Goal: Find specific page/section: Find specific page/section

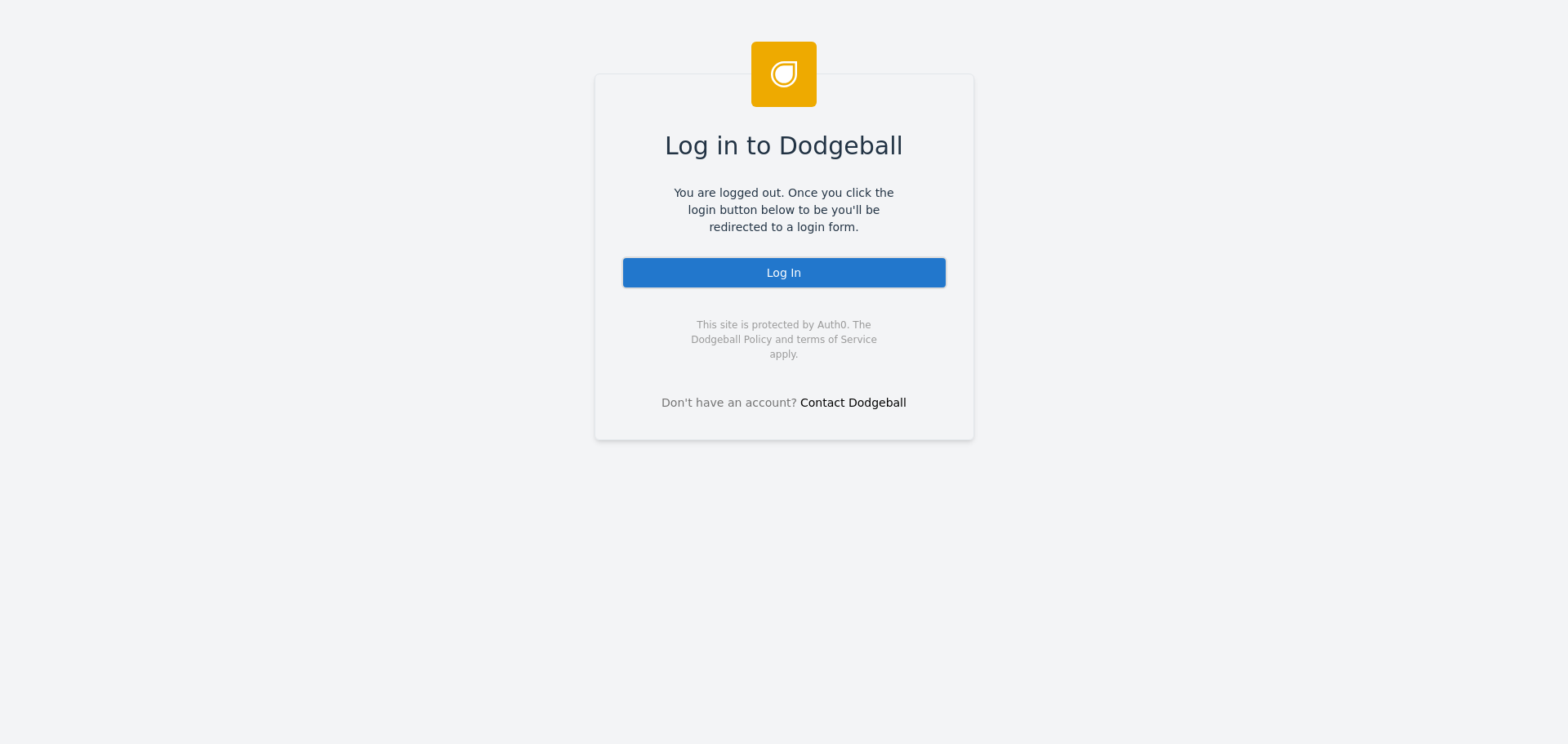
click at [808, 276] on div "Log In" at bounding box center [784, 272] width 326 height 33
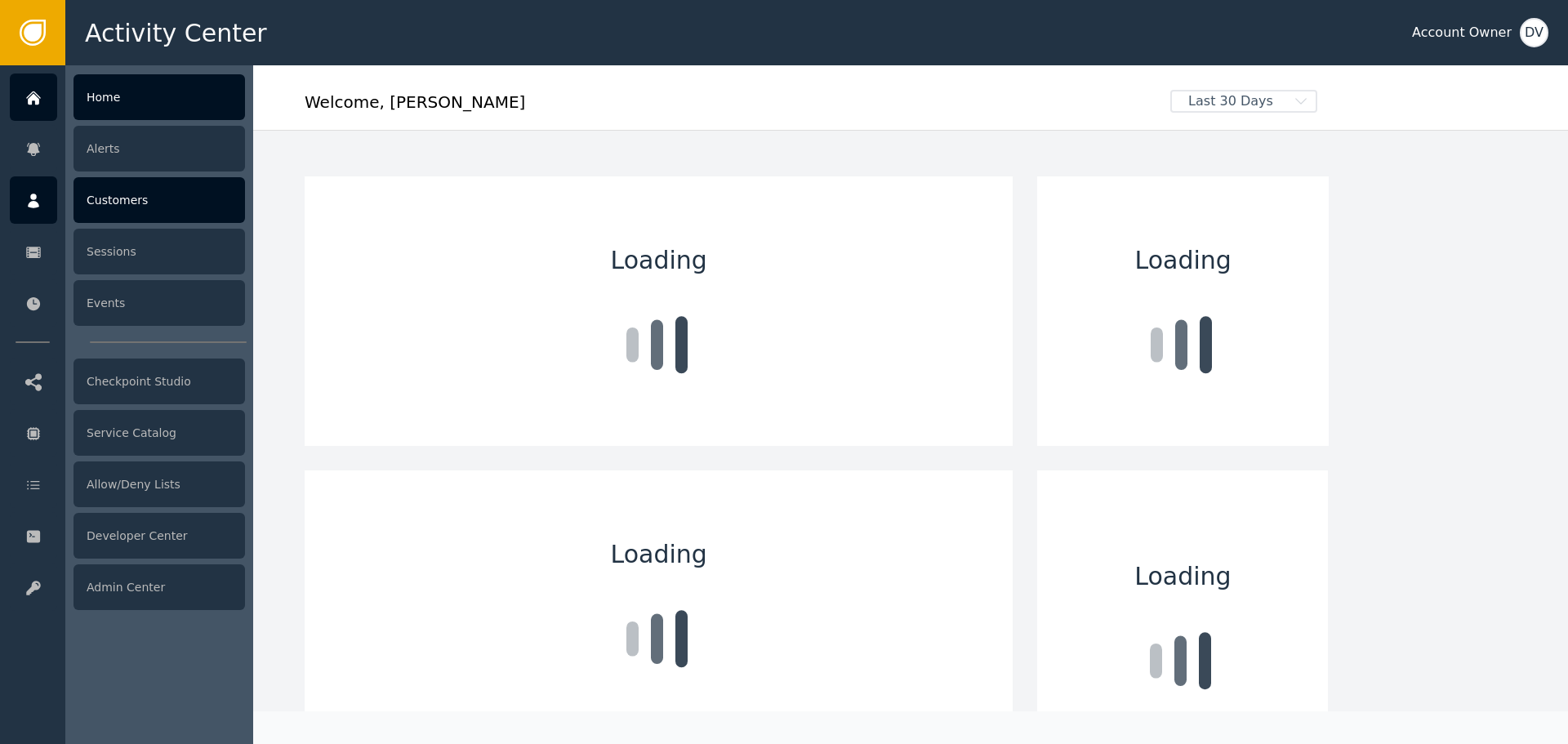
click at [37, 214] on div at bounding box center [34, 201] width 48 height 48
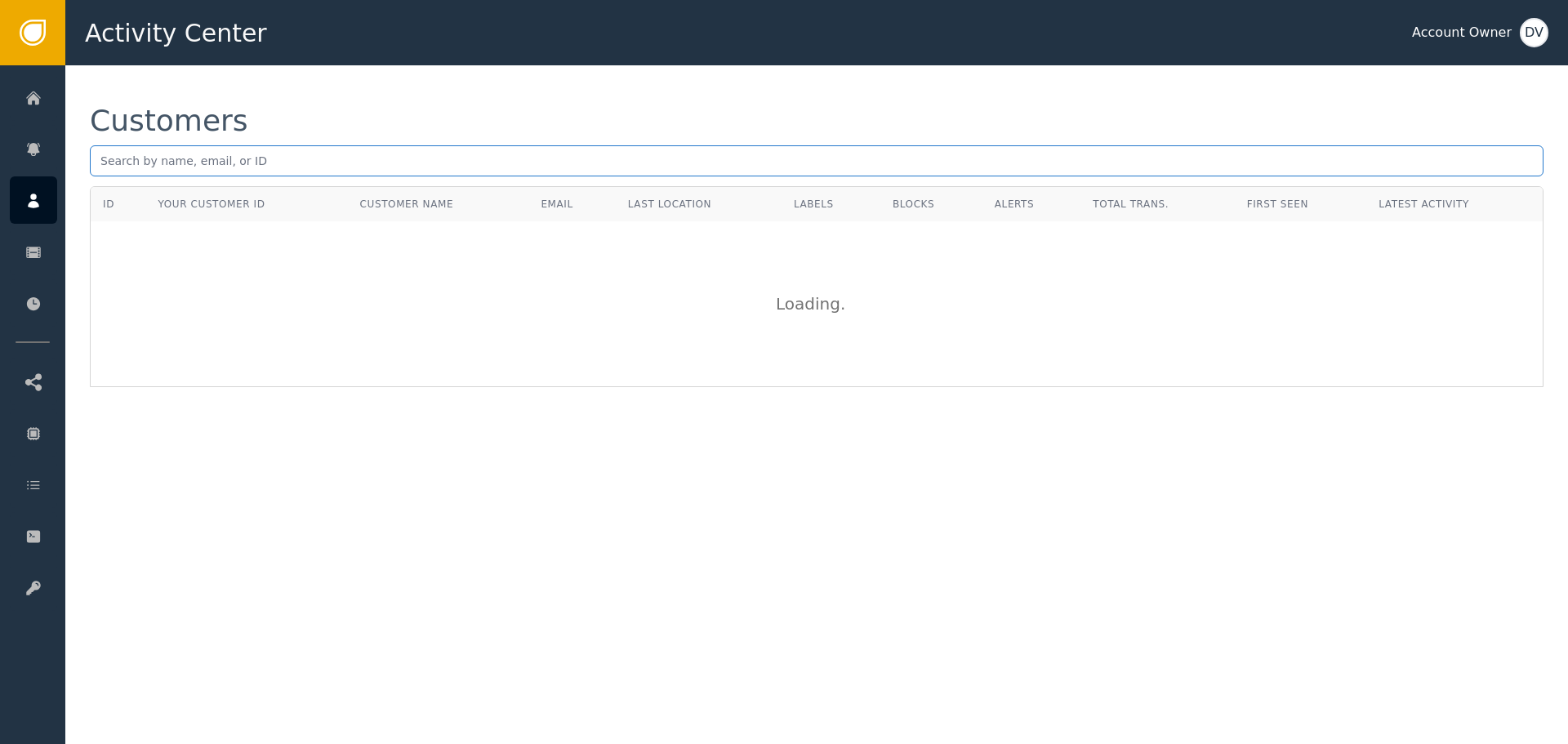
click at [342, 168] on input "text" at bounding box center [815, 160] width 1453 height 31
paste input "[EMAIL_ADDRESS][DOMAIN_NAME]"
type input "[EMAIL_ADDRESS][DOMAIN_NAME]"
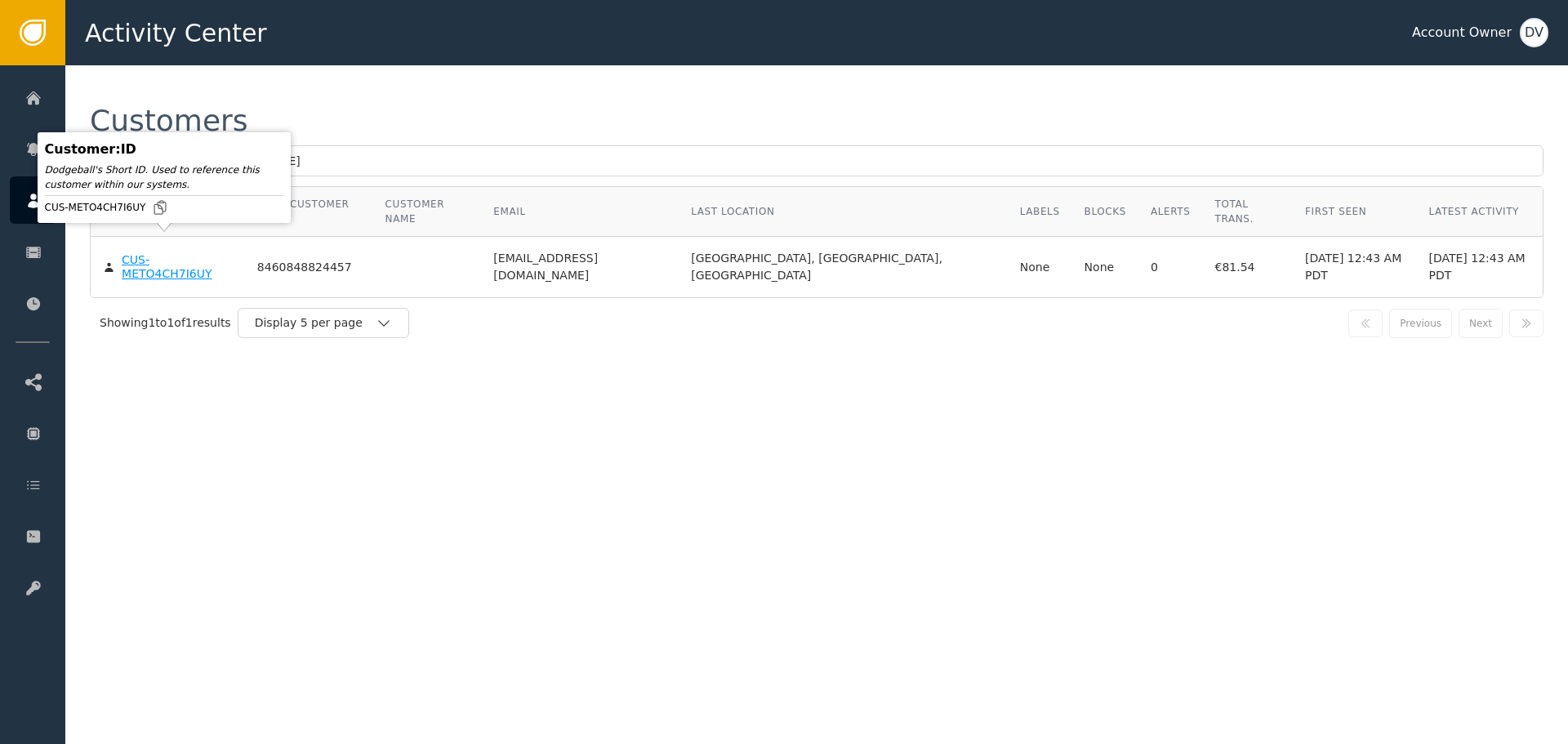
click at [177, 253] on div "CUS-METO4CH7I6UY" at bounding box center [178, 267] width 111 height 29
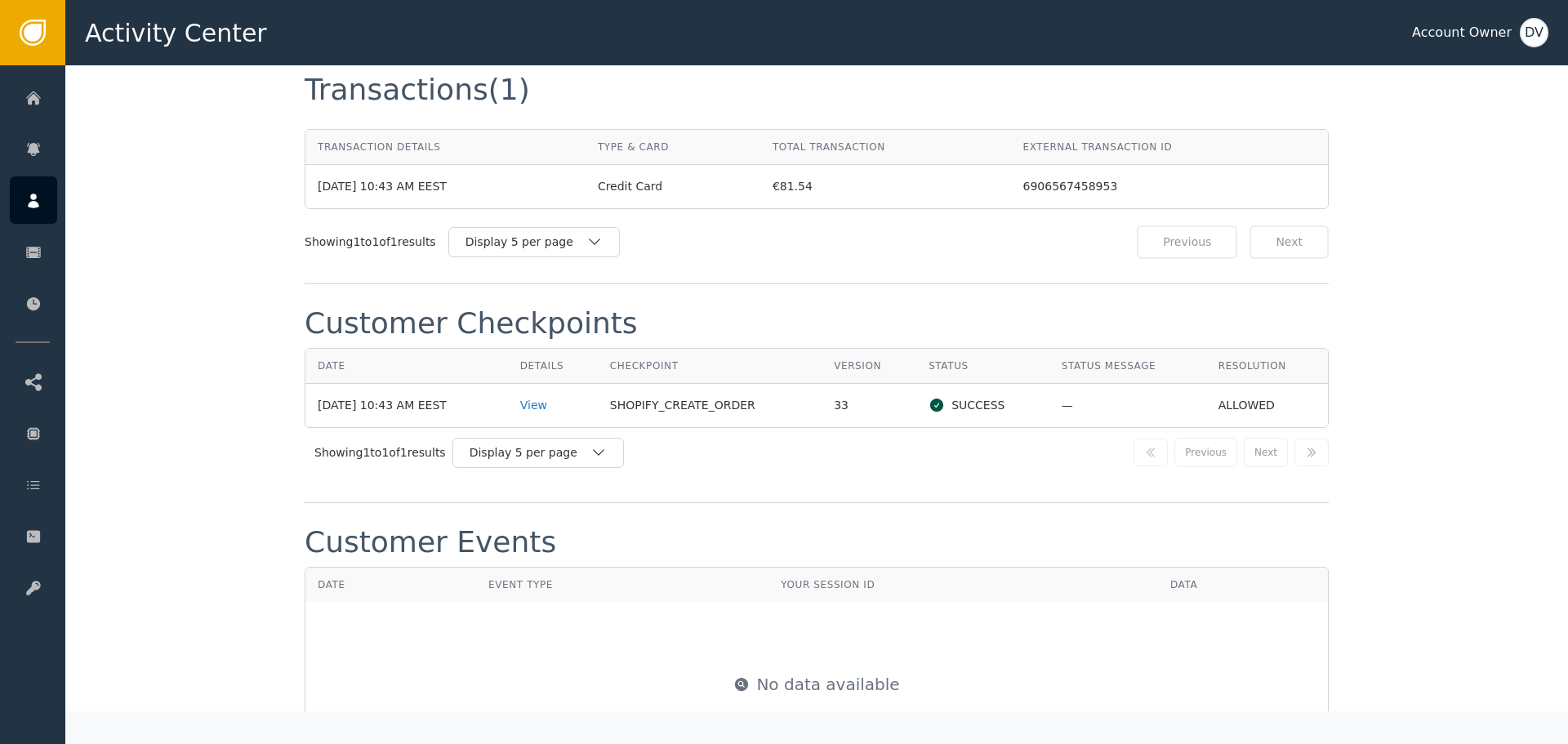
scroll to position [1547, 0]
click at [543, 393] on div "View" at bounding box center [553, 401] width 66 height 17
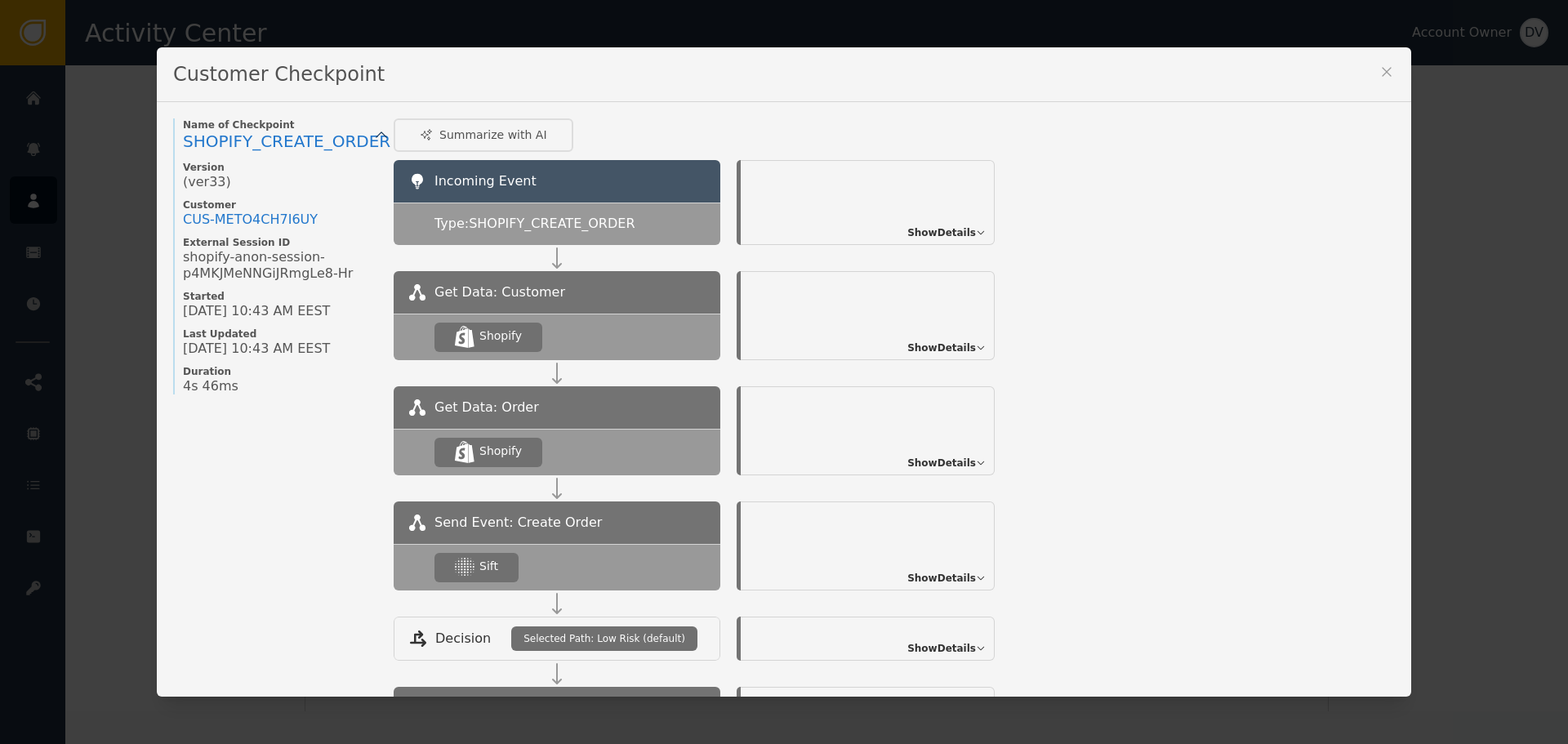
click at [940, 573] on span "Show Details" at bounding box center [940, 578] width 69 height 15
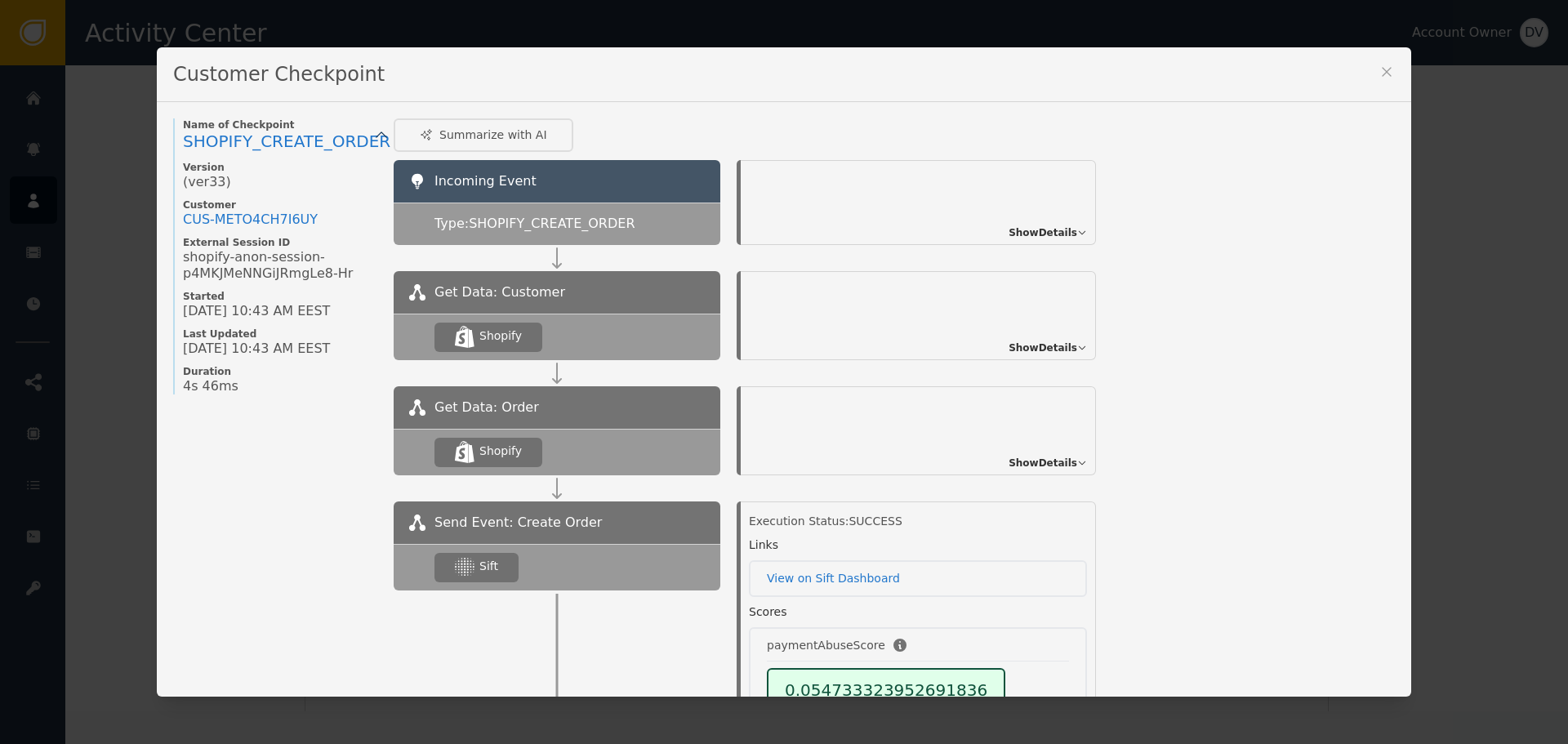
click at [1381, 67] on icon at bounding box center [1386, 72] width 16 height 16
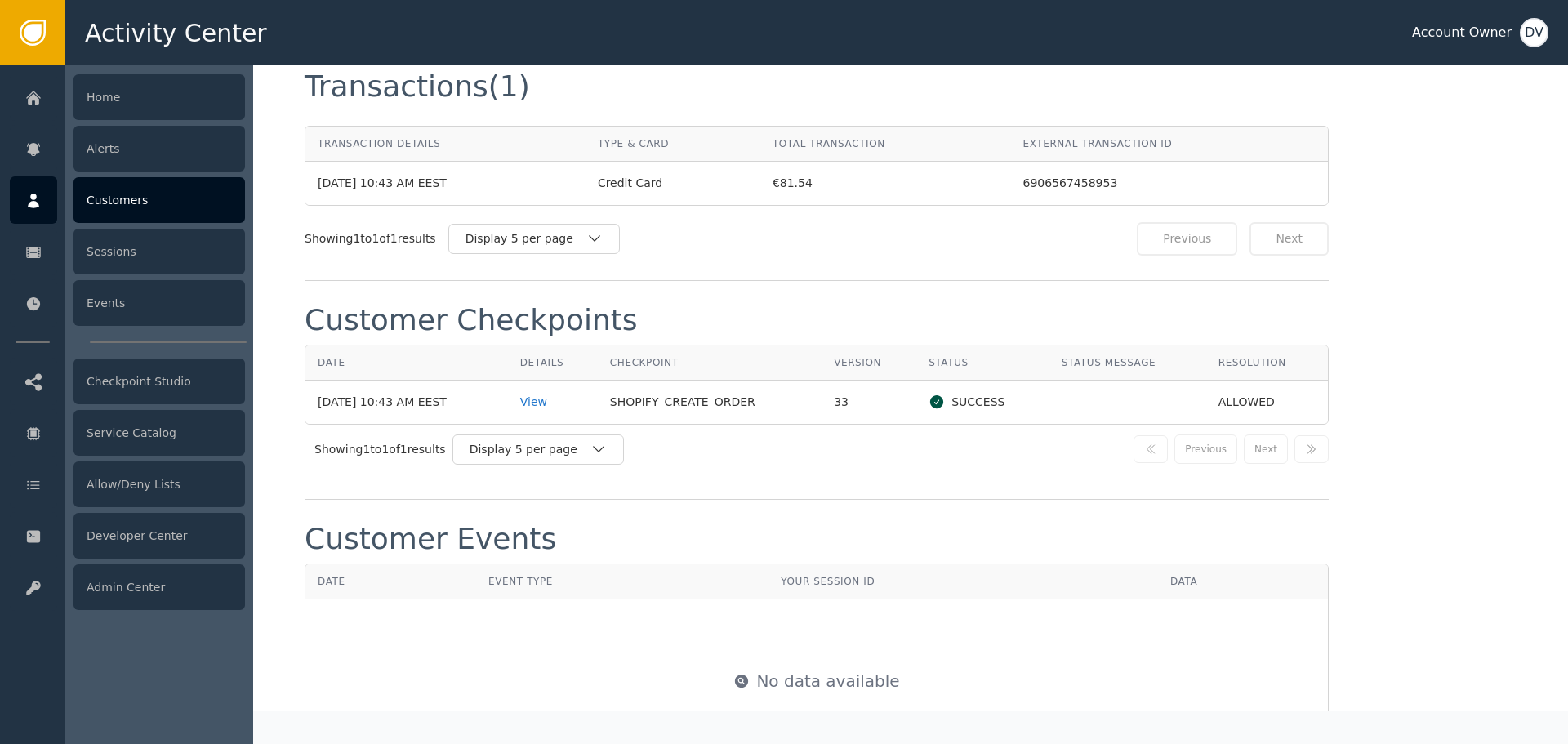
click at [32, 199] on icon at bounding box center [34, 201] width 12 height 15
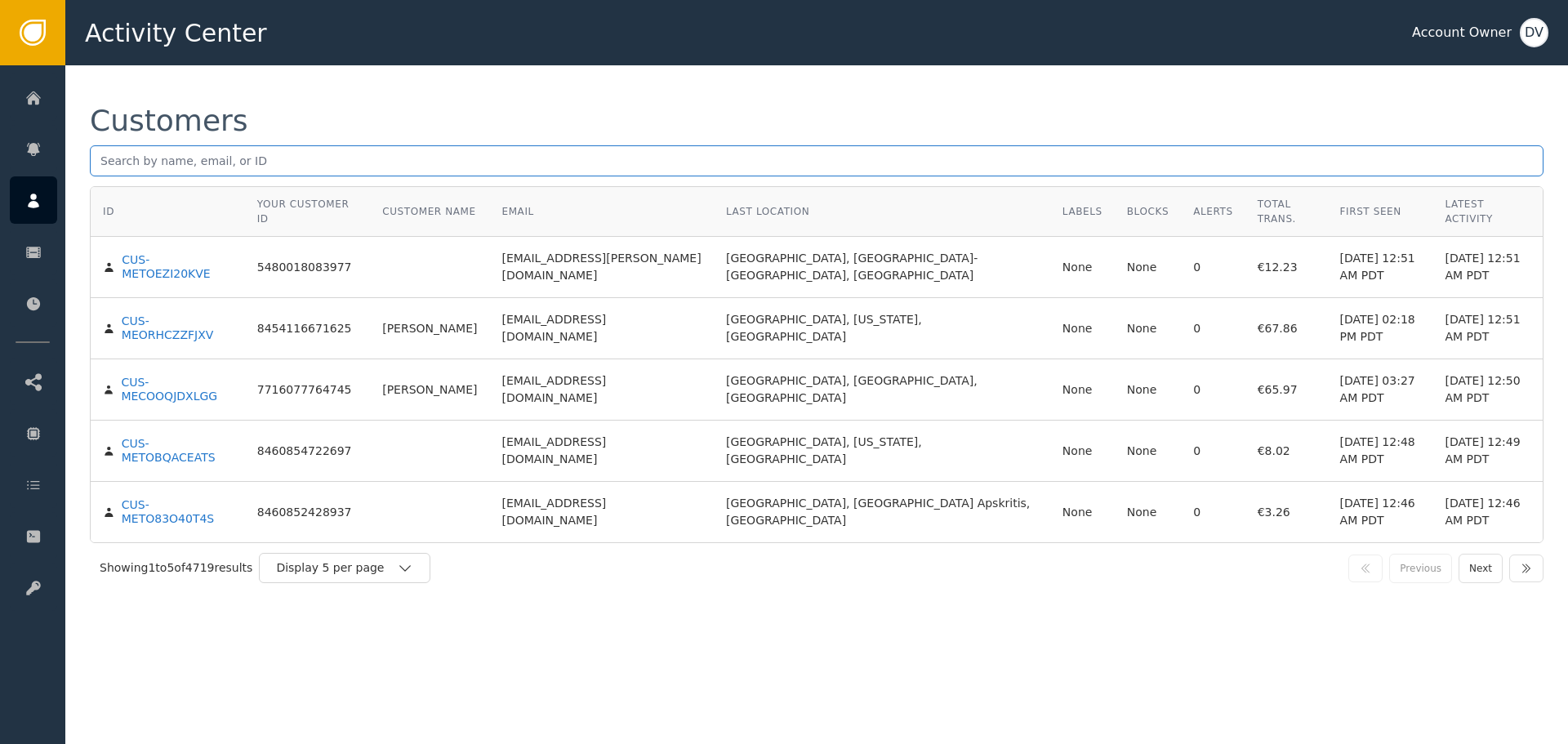
click at [347, 162] on input "text" at bounding box center [815, 160] width 1453 height 31
paste input "[EMAIL_ADDRESS][DOMAIN_NAME]"
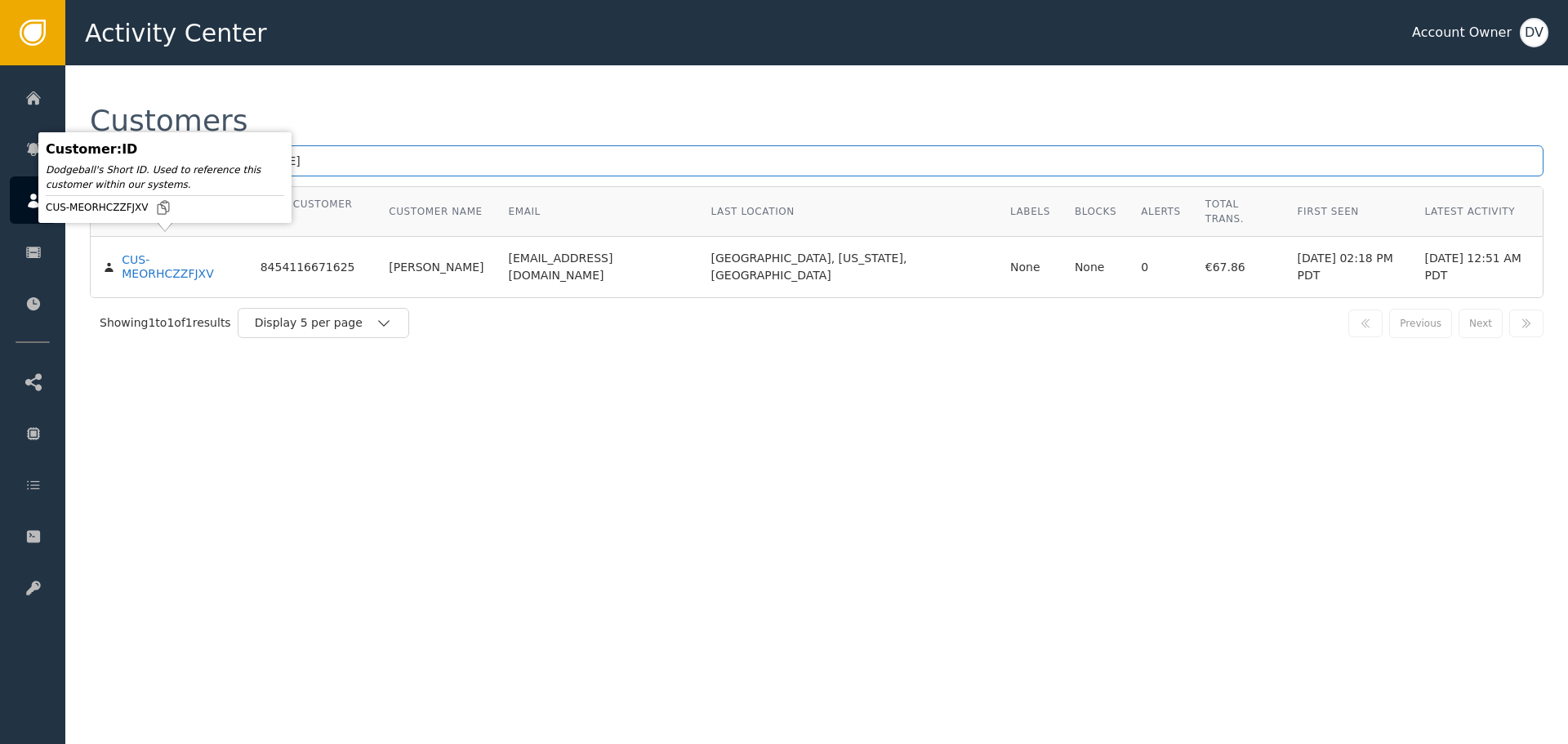
type input "[EMAIL_ADDRESS][DOMAIN_NAME]"
click at [170, 66] on body "Activity Center Account Owner DV Home Alerts Customers Sessions Events Checkpoi…" at bounding box center [784, 33] width 1568 height 66
click at [177, 253] on div "CUS-MEORHCZZFJXV" at bounding box center [179, 267] width 113 height 29
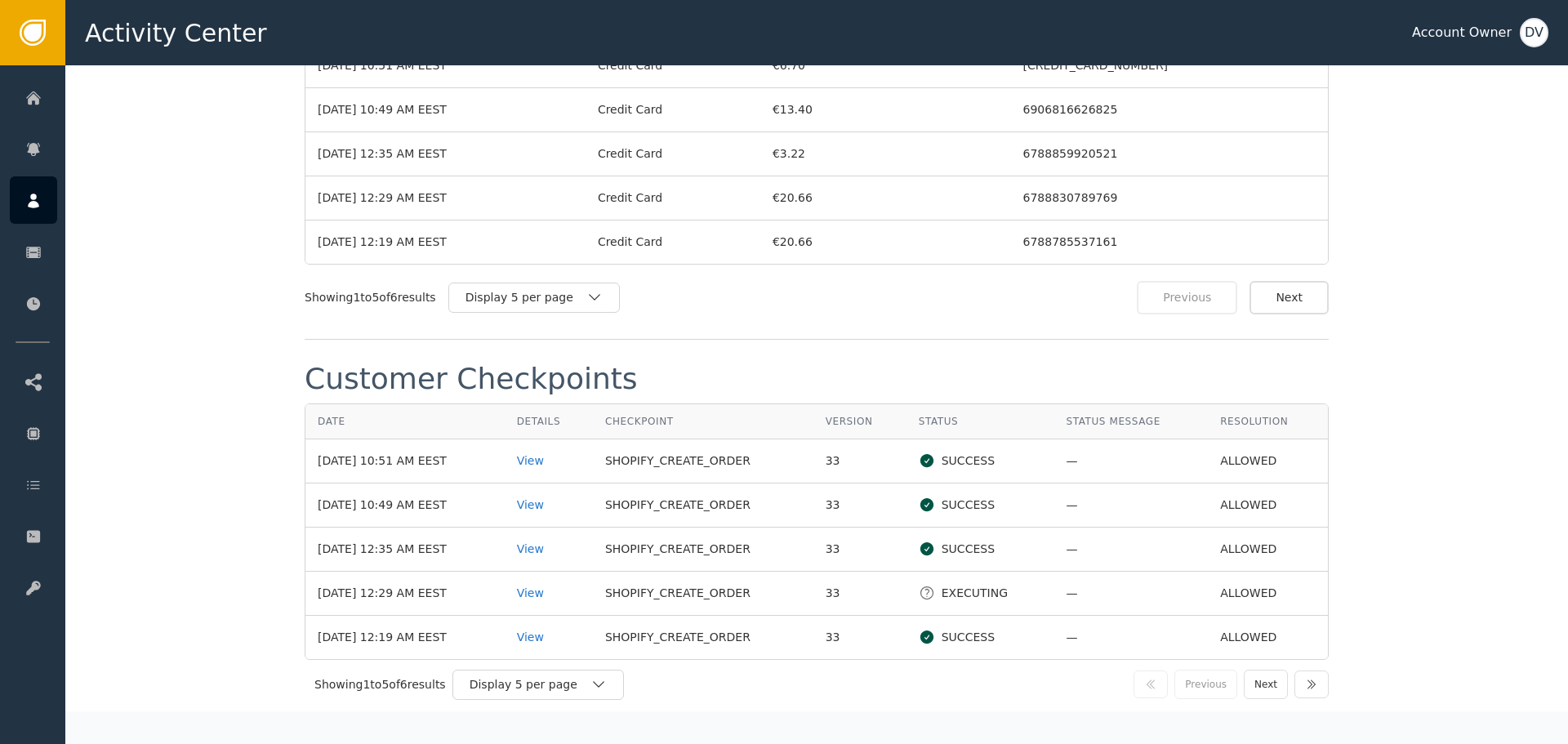
scroll to position [1747, 0]
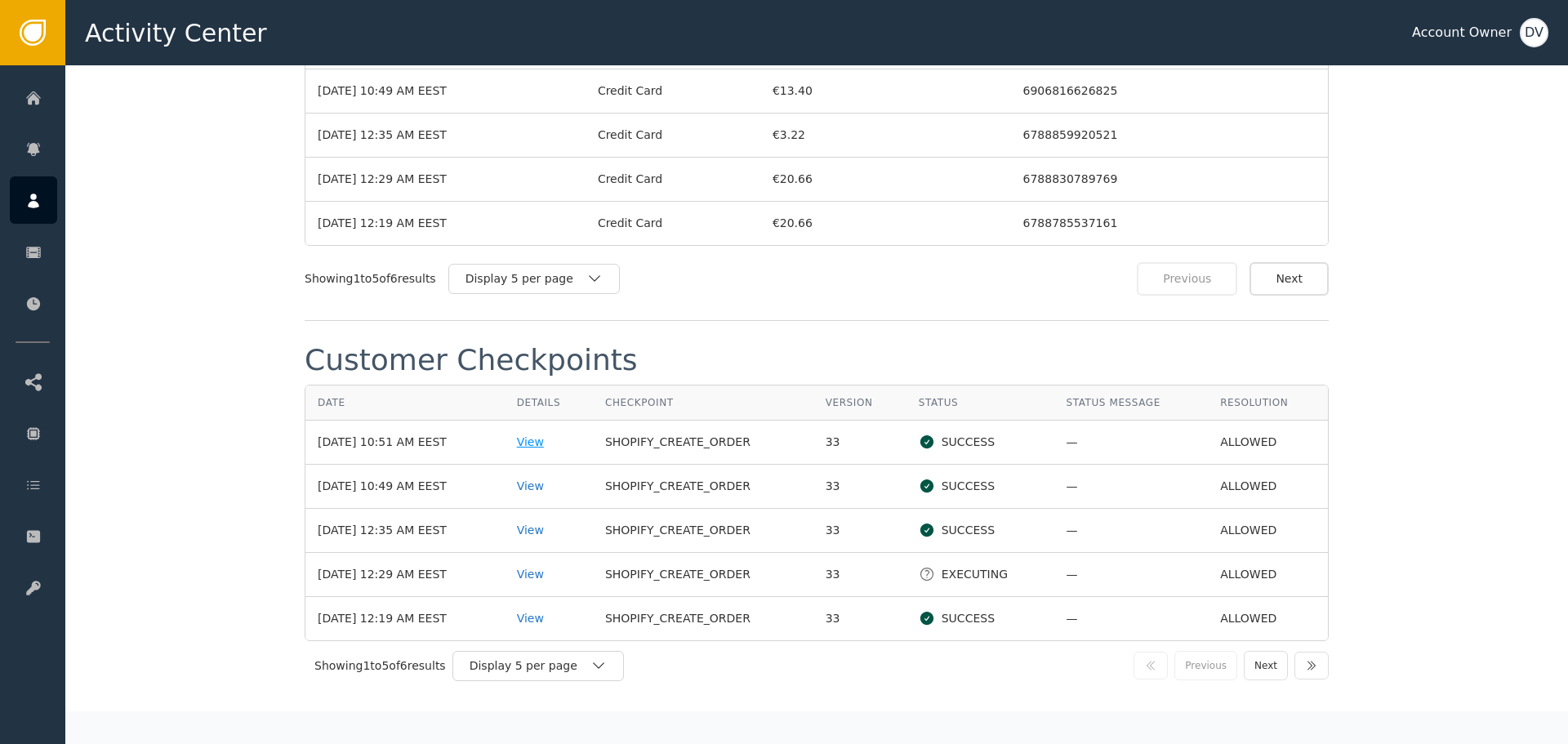
click at [542, 435] on div "View" at bounding box center [548, 442] width 64 height 17
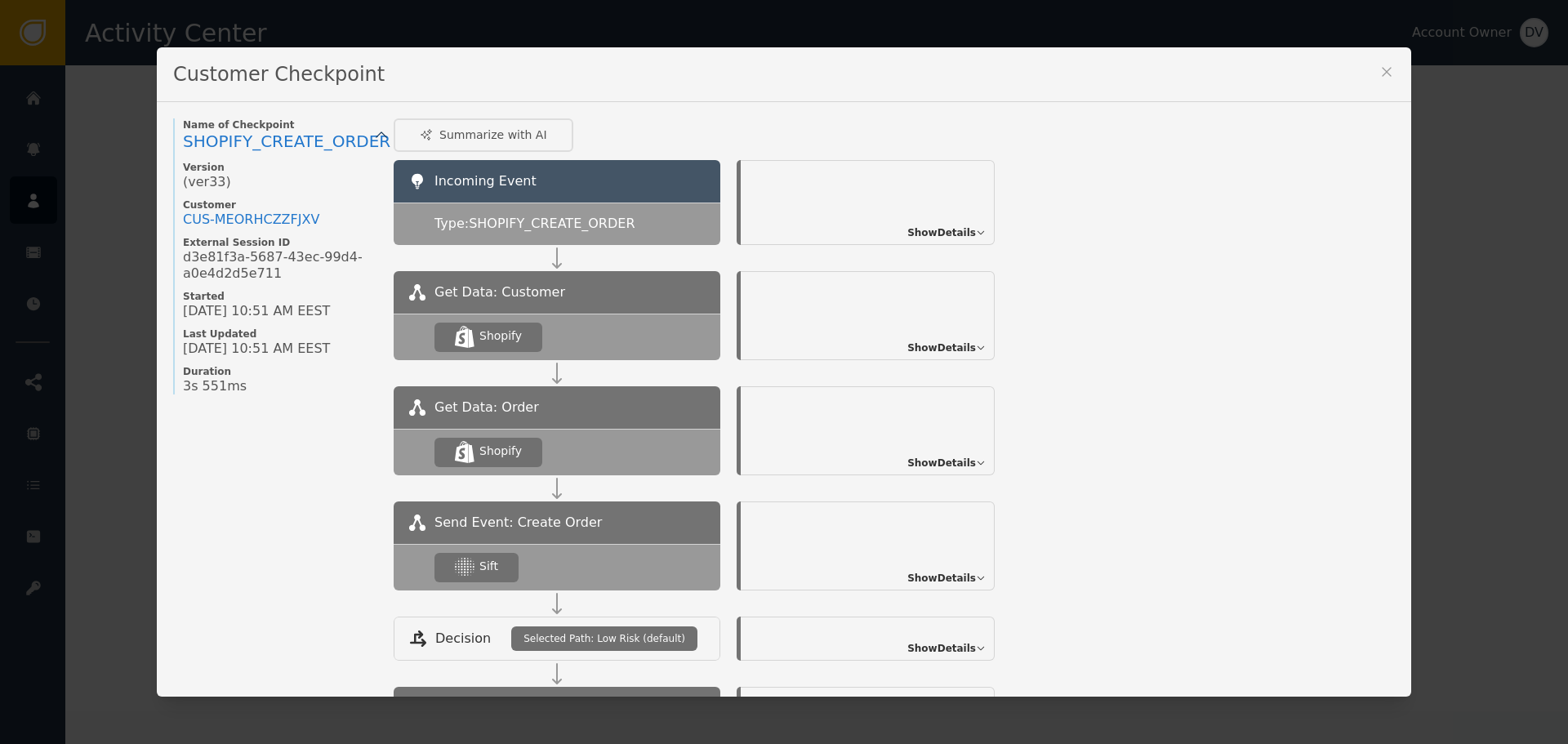
click at [967, 569] on div "Show Details" at bounding box center [868, 546] width 254 height 89
click at [966, 576] on span "Show Details" at bounding box center [940, 578] width 69 height 15
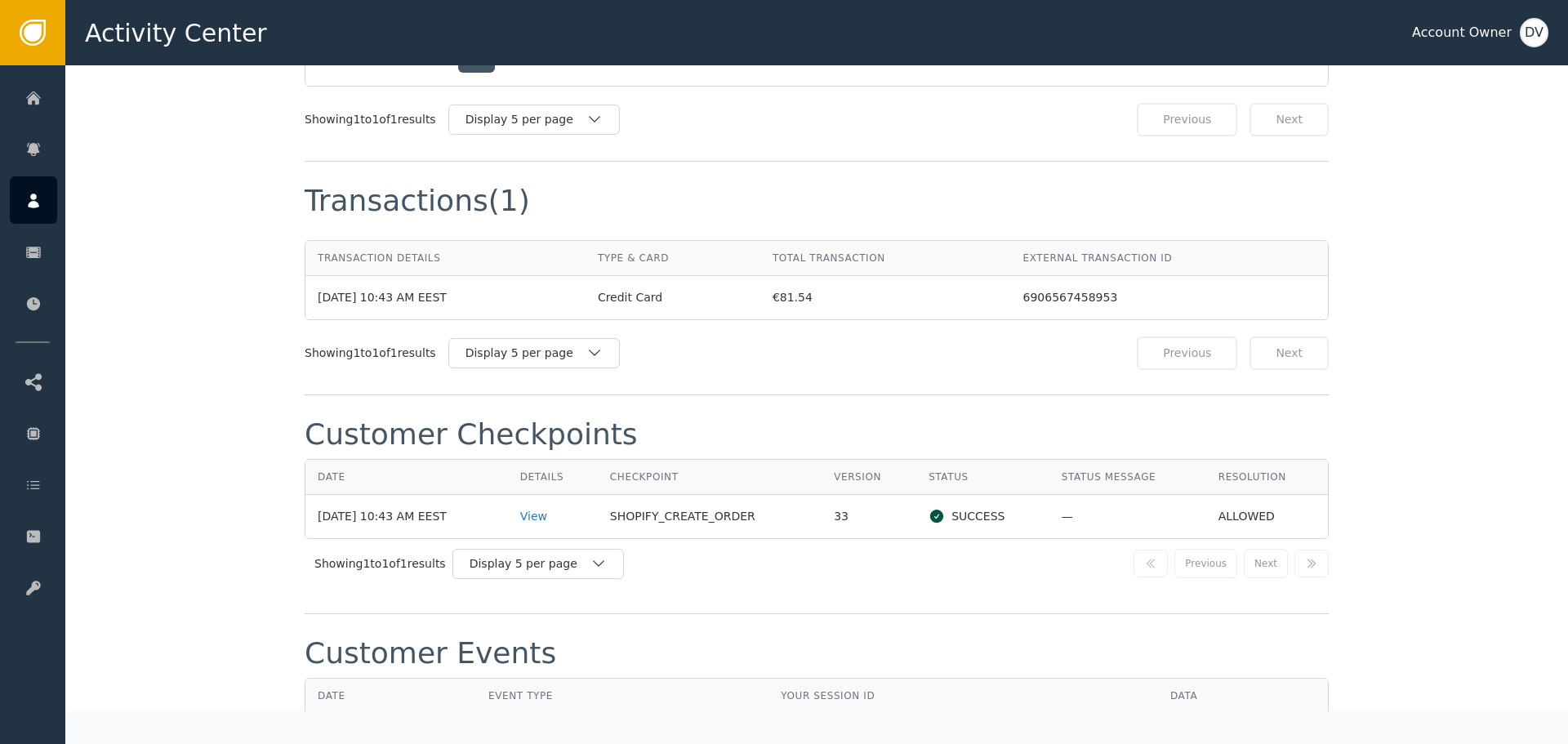
scroll to position [1435, 0]
click at [550, 505] on div "View" at bounding box center [553, 513] width 66 height 17
